Goal: Transaction & Acquisition: Purchase product/service

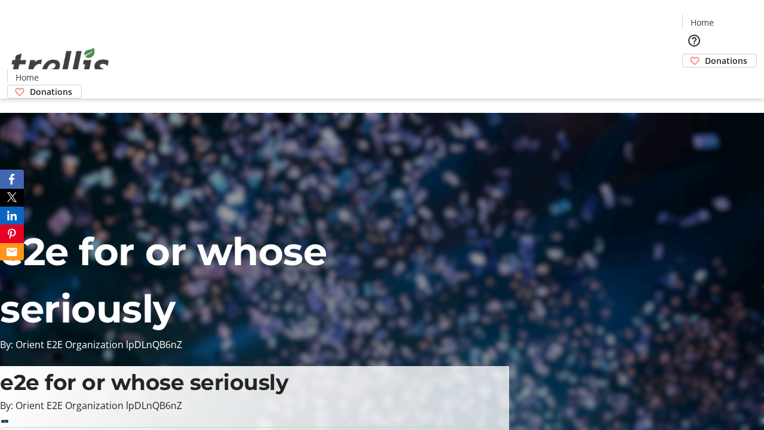
click at [705, 54] on span "Donations" at bounding box center [726, 60] width 42 height 13
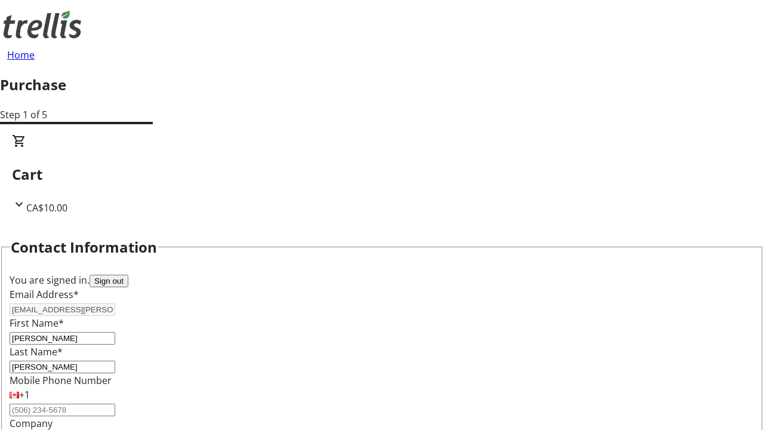
select select "BC"
select select "CA"
type input "Kelowna"
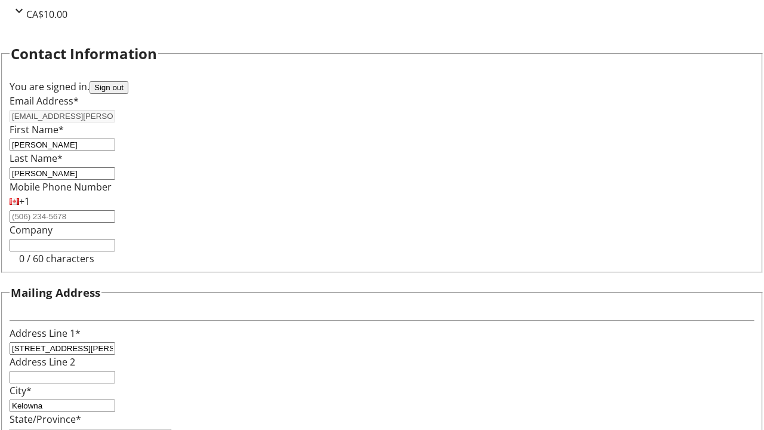
type input "V1Y 0C2"
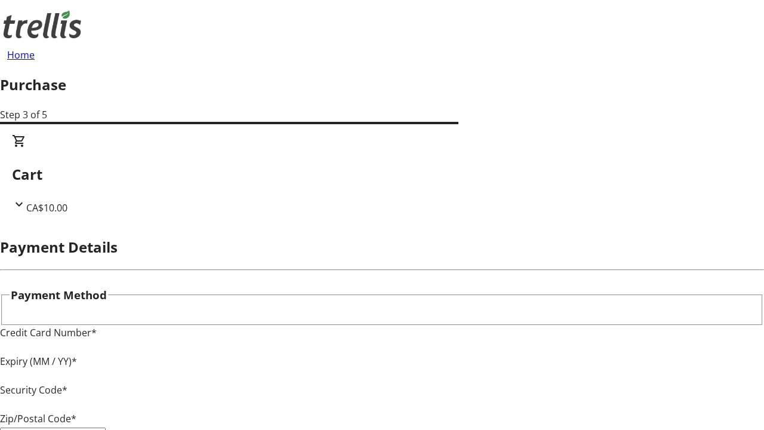
type input "V1Y 0C2"
